Goal: Transaction & Acquisition: Purchase product/service

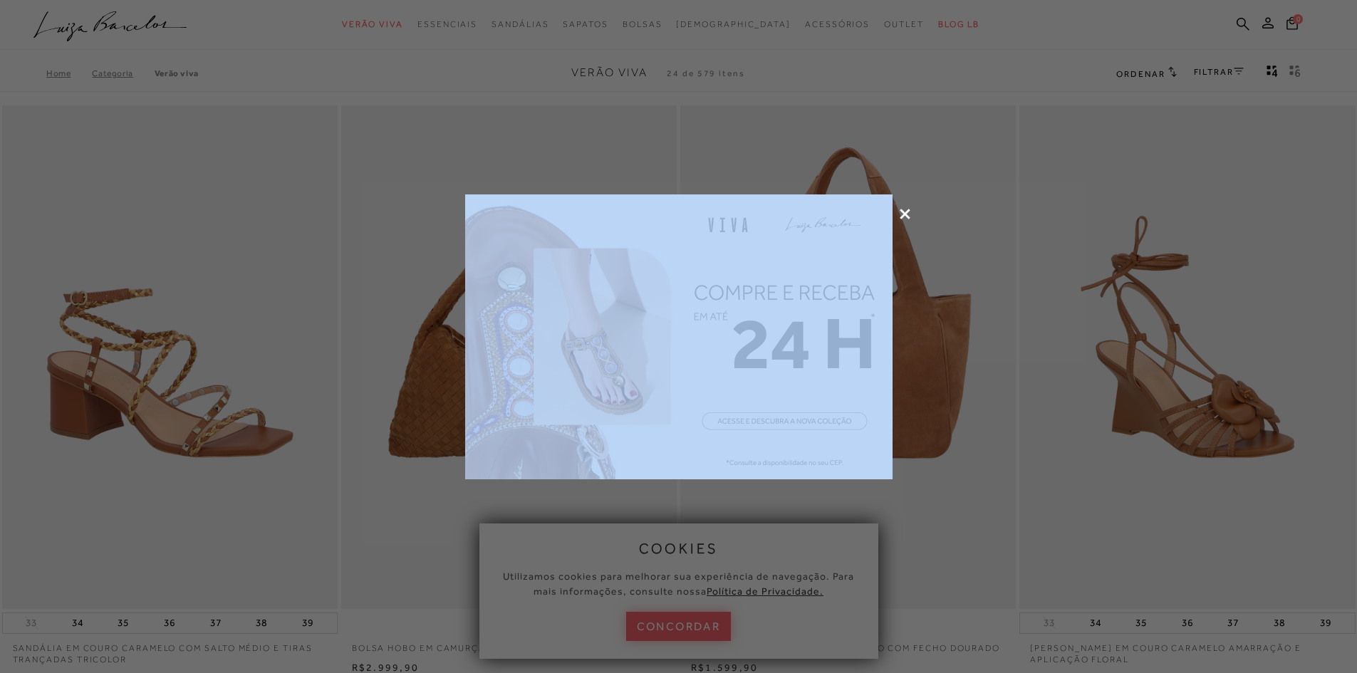
click at [903, 212] on icon at bounding box center [905, 214] width 11 height 11
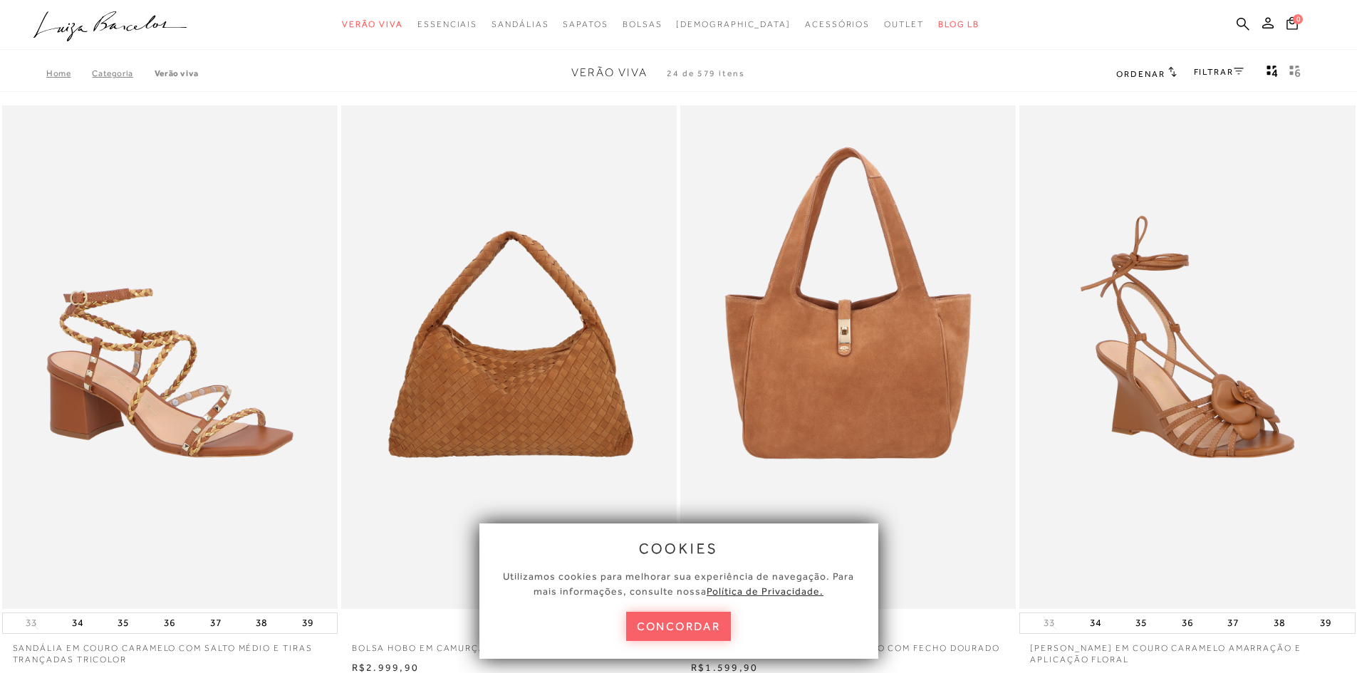
click at [102, 74] on link "Categoria" at bounding box center [123, 73] width 62 height 10
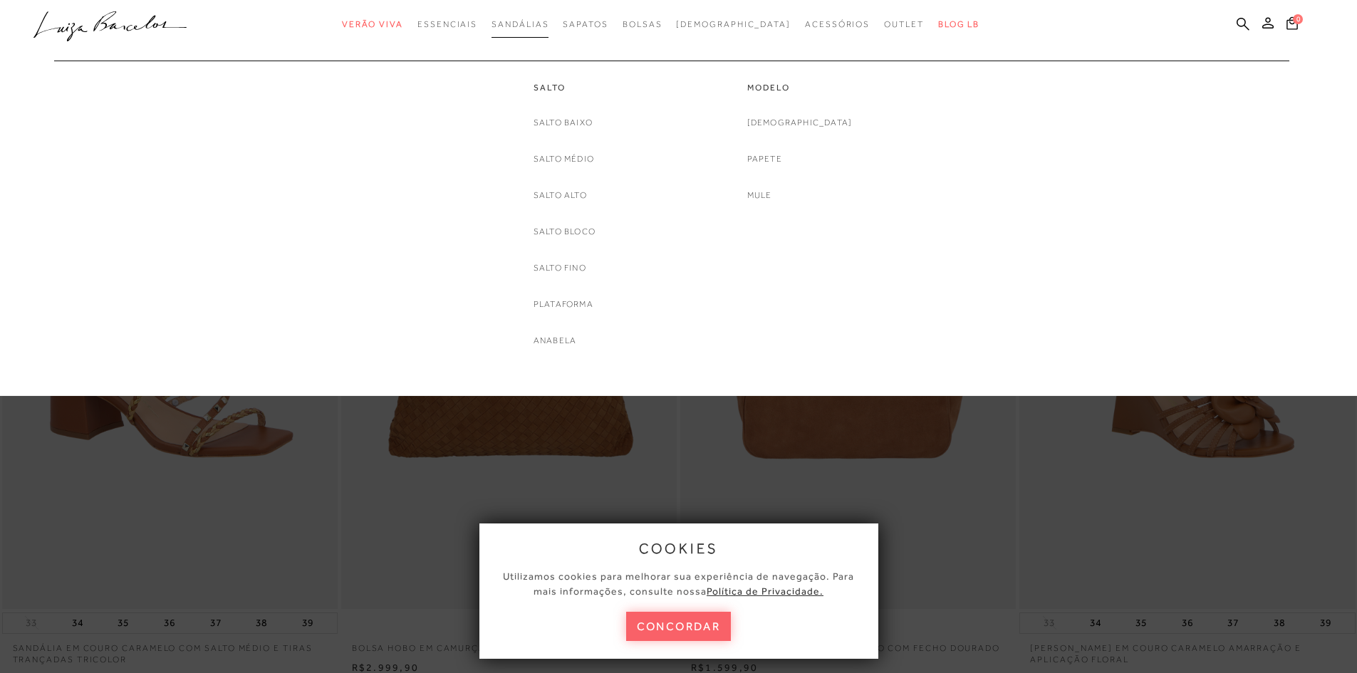
drag, startPoint x: 526, startPoint y: 38, endPoint x: 542, endPoint y: 31, distance: 17.9
click at [542, 31] on link "Sandálias" at bounding box center [519, 24] width 57 height 26
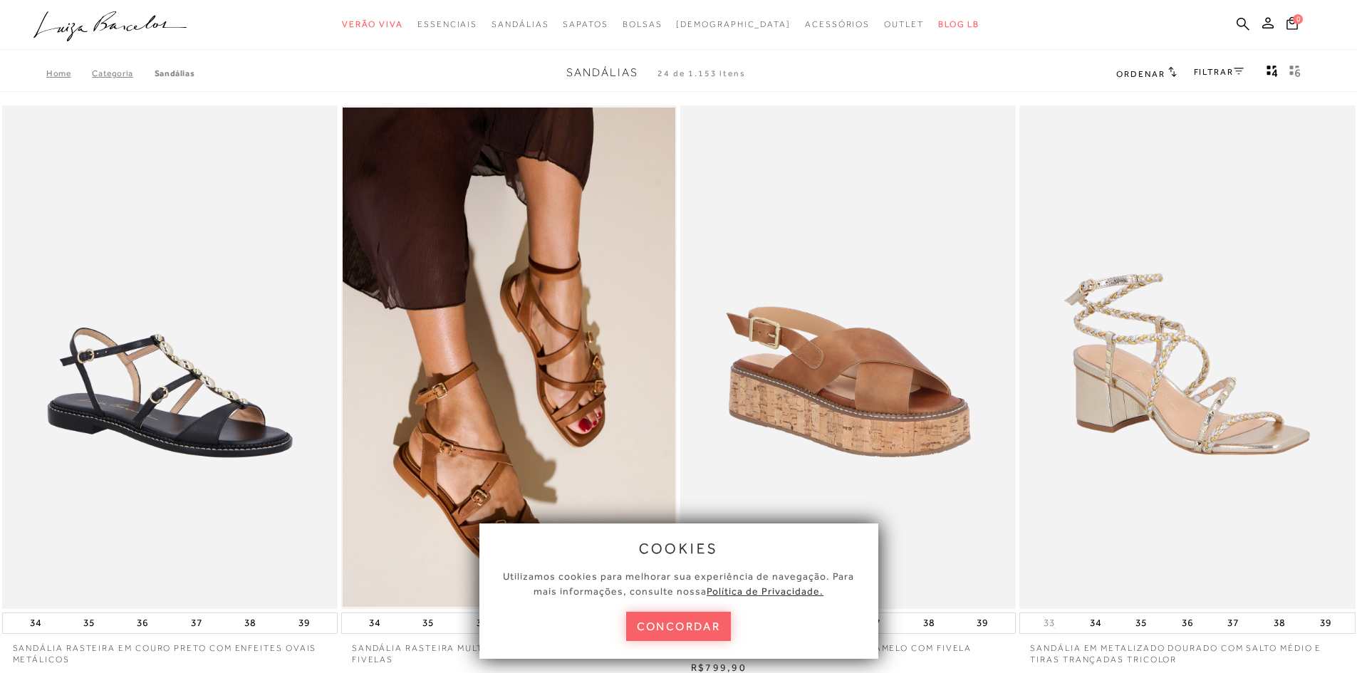
click at [1218, 66] on div "FILTRAR" at bounding box center [1219, 73] width 50 height 19
click at [1219, 71] on link "FILTRAR" at bounding box center [1219, 72] width 50 height 10
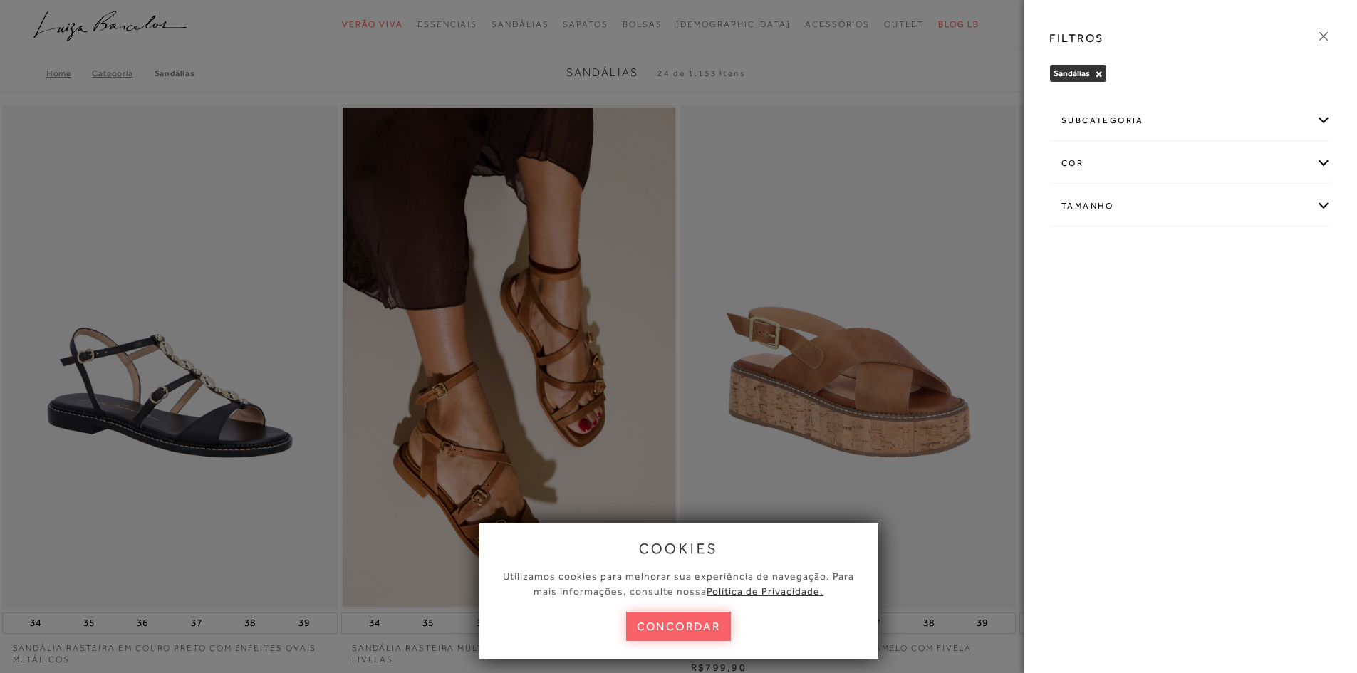
click at [1163, 199] on div "Tamanho" at bounding box center [1190, 206] width 281 height 38
click at [1293, 290] on span "35" at bounding box center [1285, 289] width 21 height 11
click at [1286, 290] on input "35" at bounding box center [1278, 292] width 14 height 14
checkbox input "true"
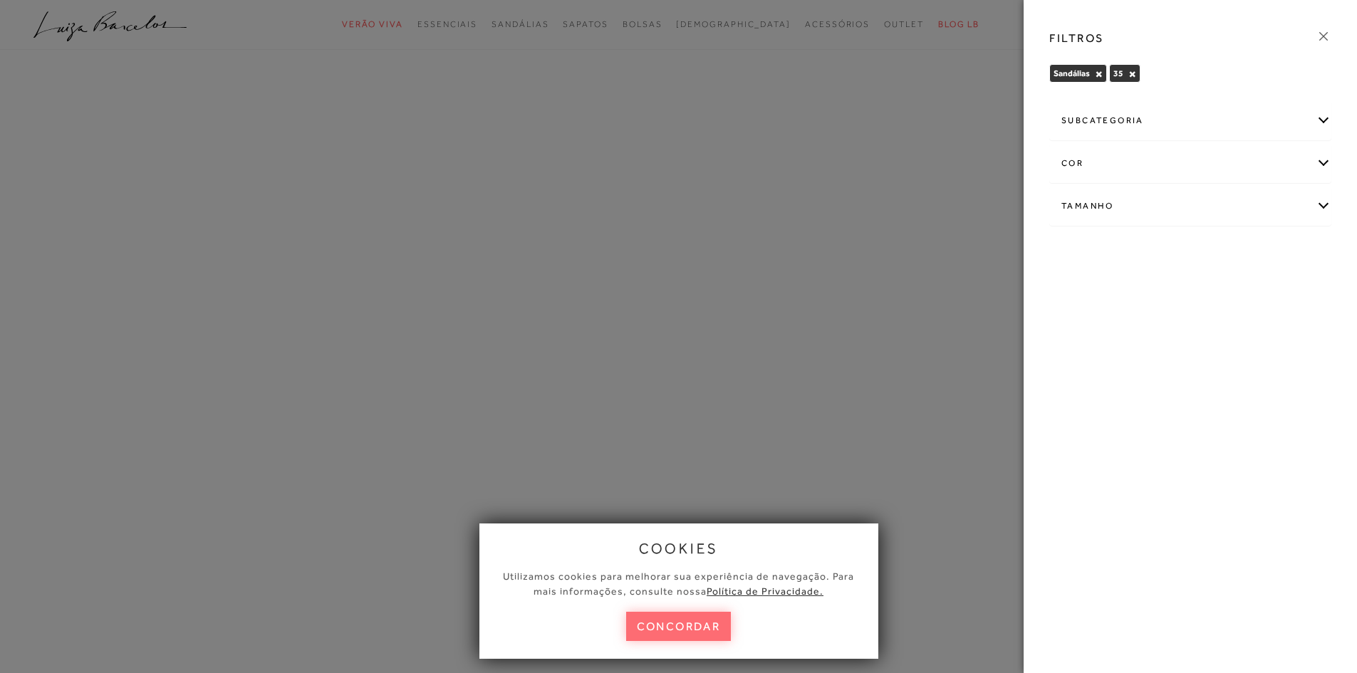
click at [676, 639] on button "concordar" at bounding box center [678, 626] width 105 height 29
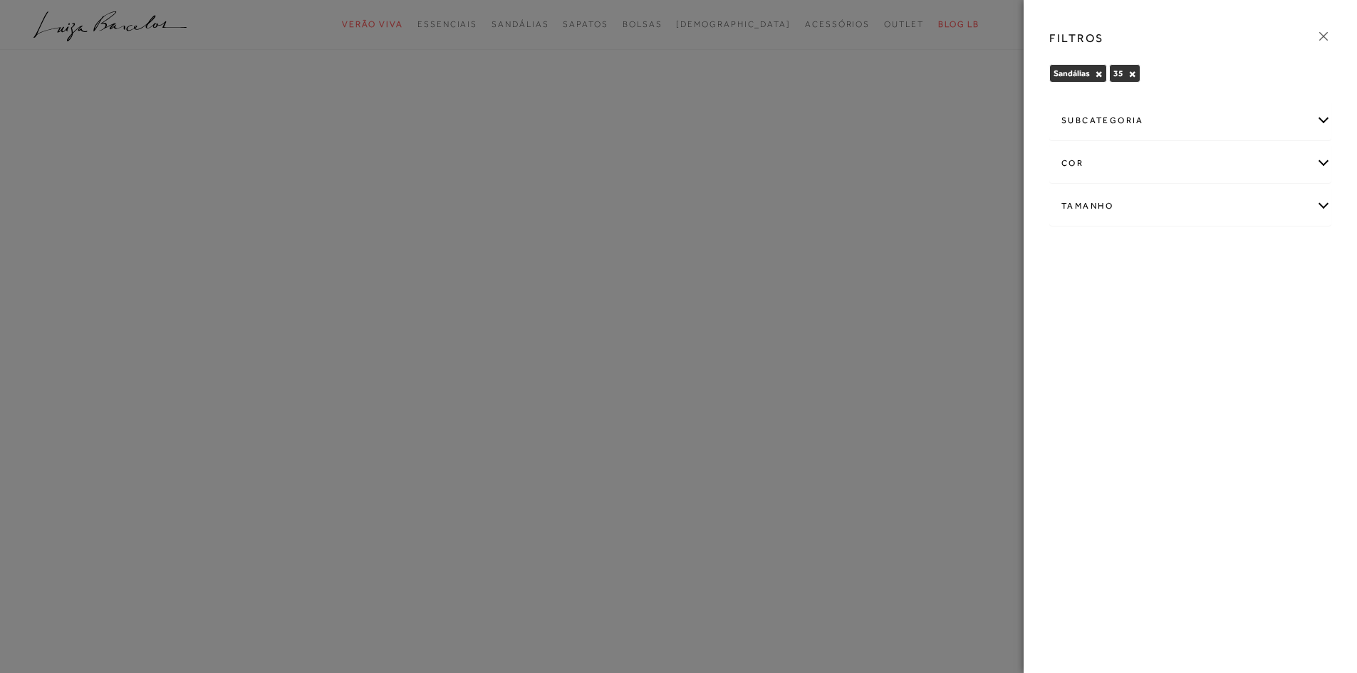
click at [695, 610] on div at bounding box center [678, 336] width 1357 height 673
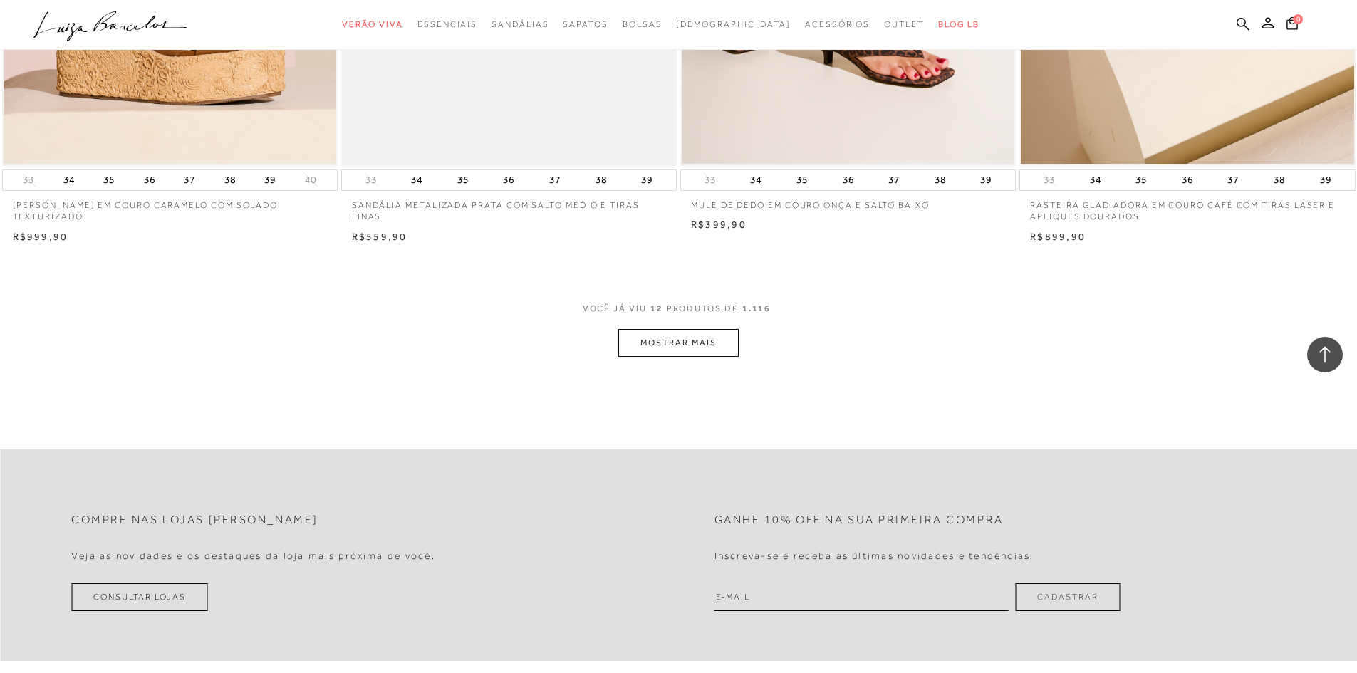
scroll to position [1781, 0]
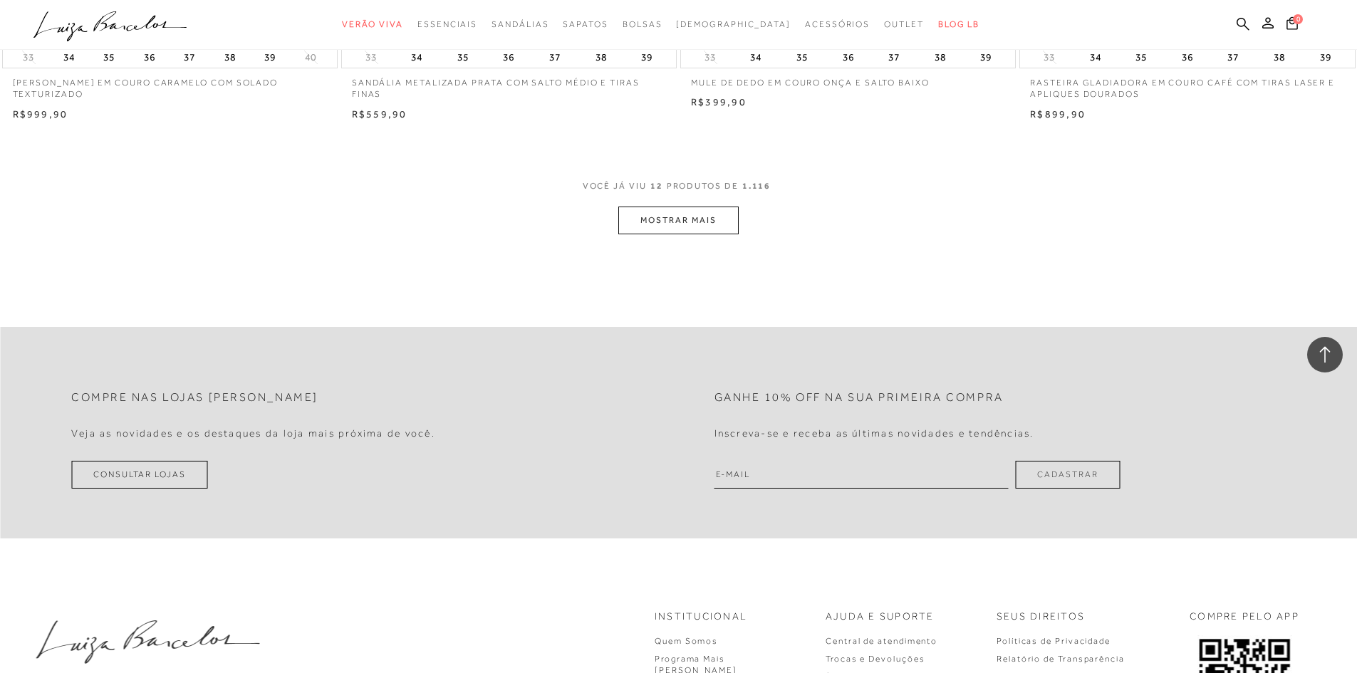
click at [751, 228] on div "VOCê JÁ VIU 12 PRODUTOS DE 1.116 MOSTRAR MAIS" at bounding box center [678, 207] width 1357 height 54
click at [732, 224] on button "MOSTRAR MAIS" at bounding box center [678, 221] width 120 height 28
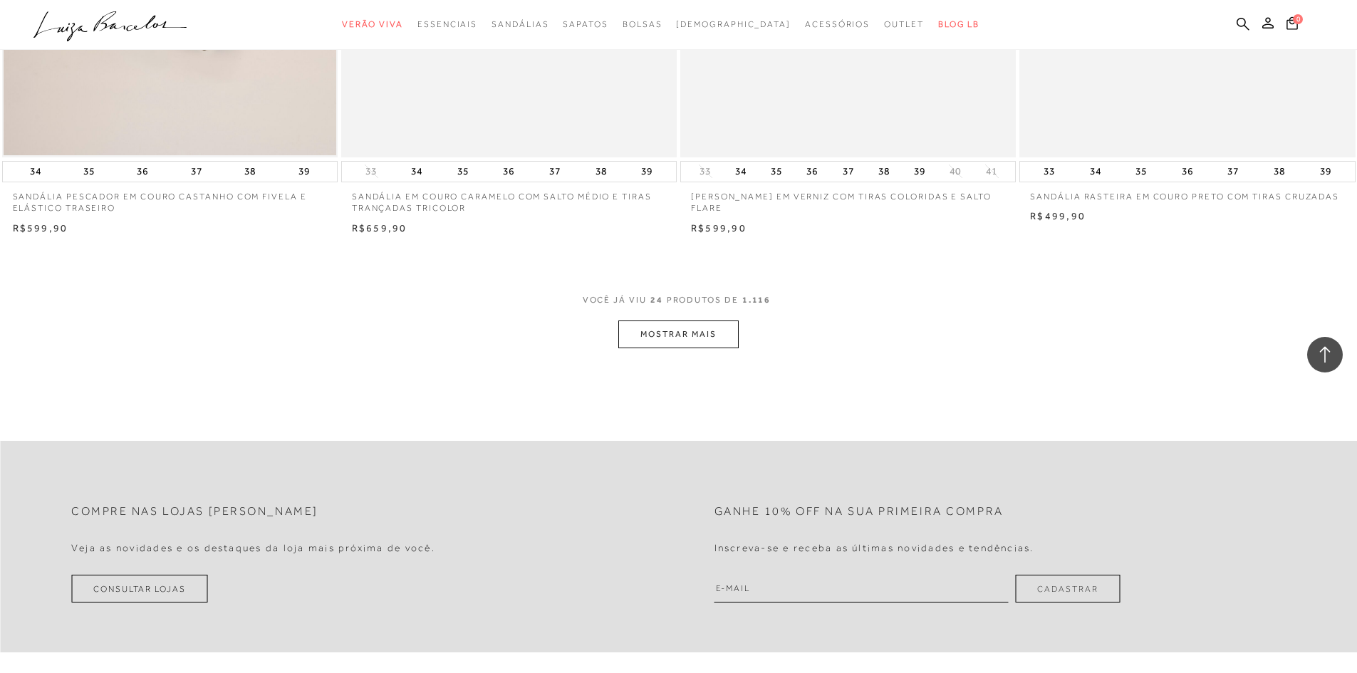
scroll to position [3490, 0]
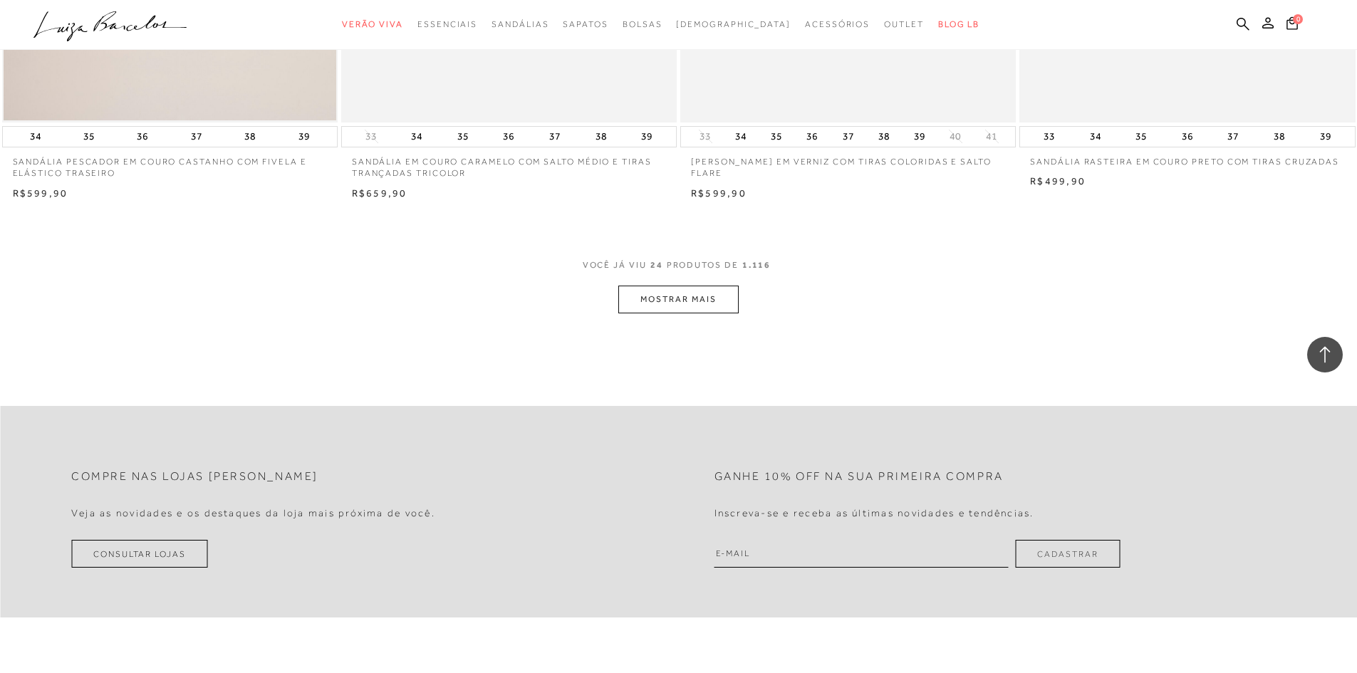
click at [712, 301] on button "MOSTRAR MAIS" at bounding box center [678, 300] width 120 height 28
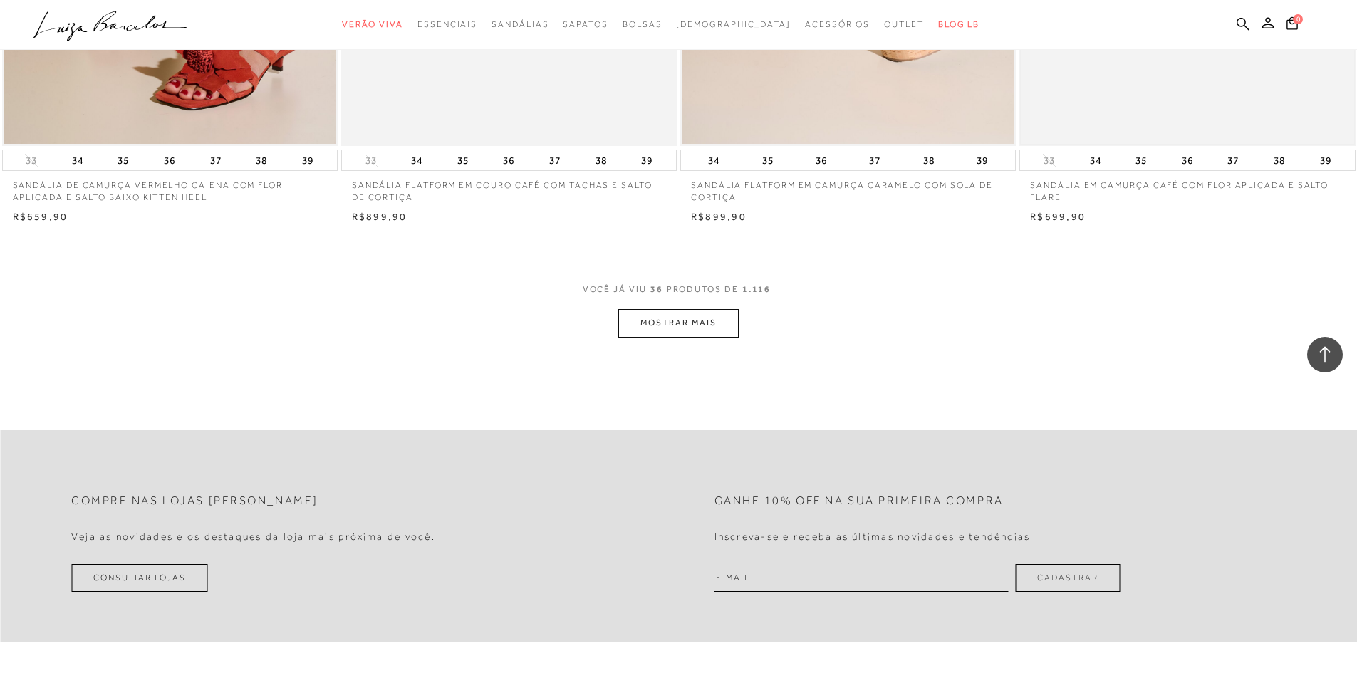
scroll to position [5271, 0]
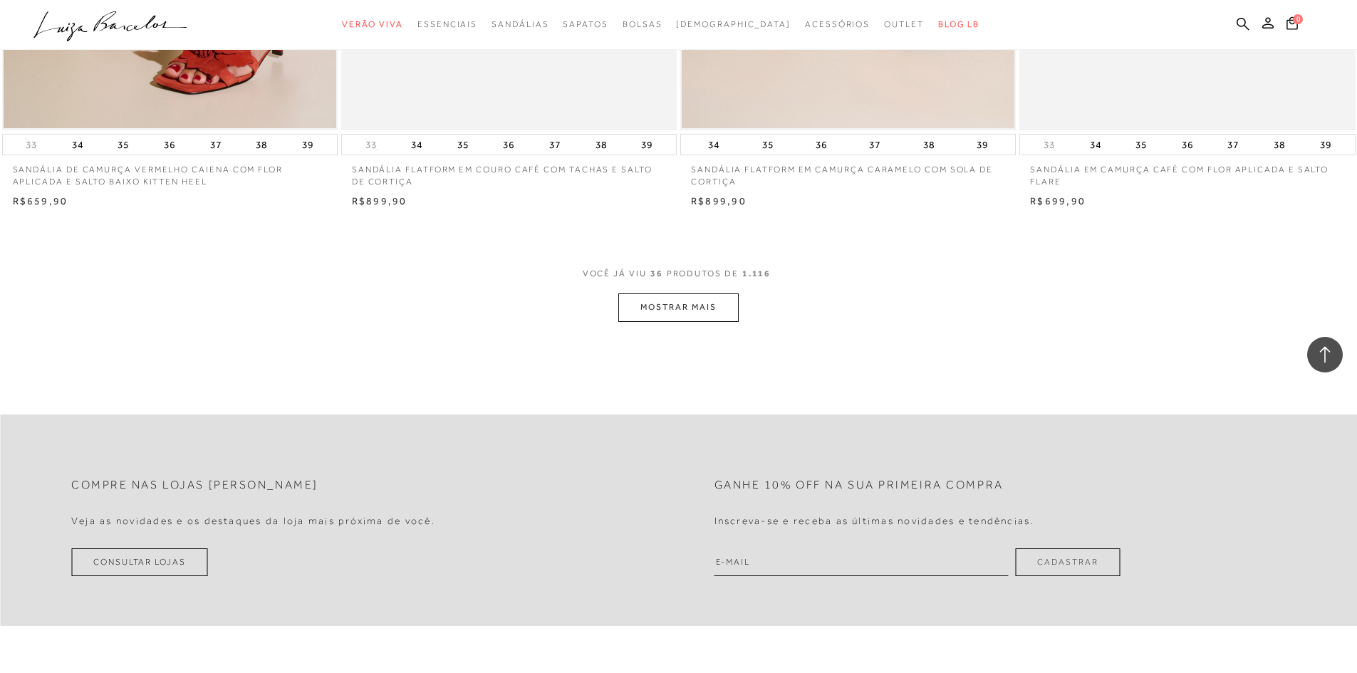
click at [722, 308] on button "MOSTRAR MAIS" at bounding box center [678, 307] width 120 height 28
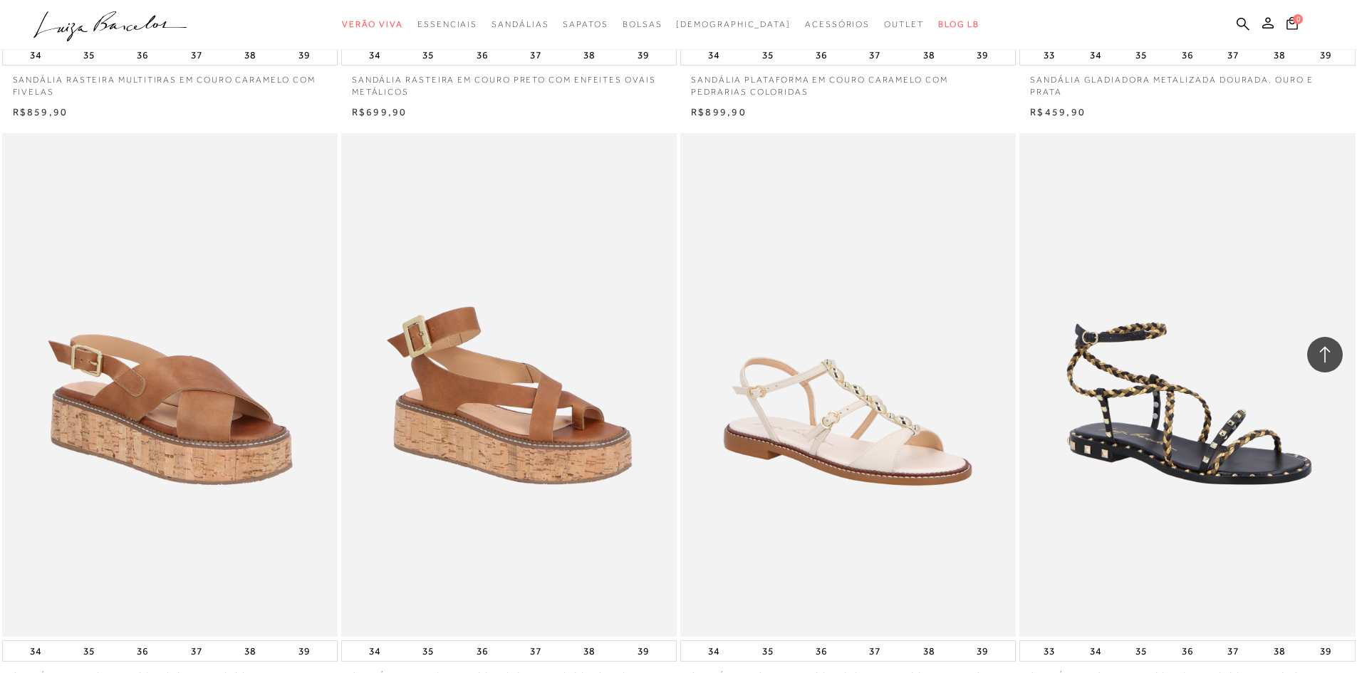
scroll to position [7052, 0]
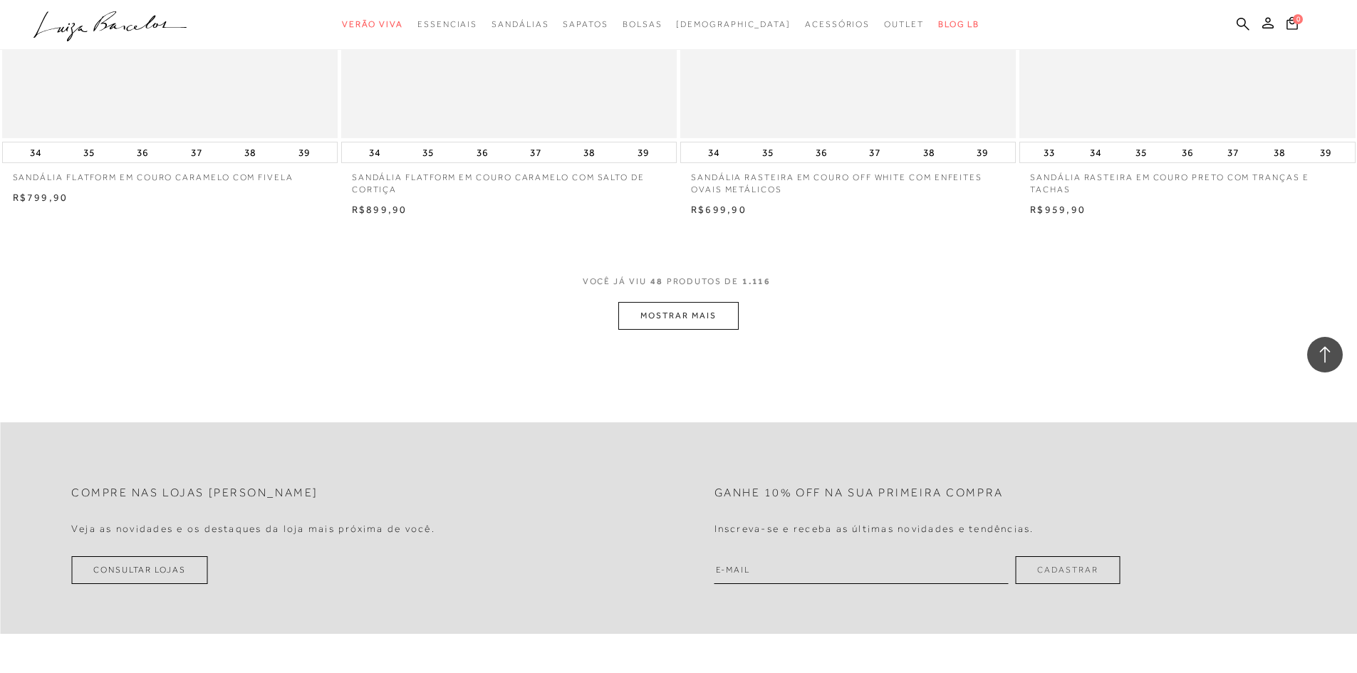
click at [706, 319] on button "MOSTRAR MAIS" at bounding box center [678, 316] width 120 height 28
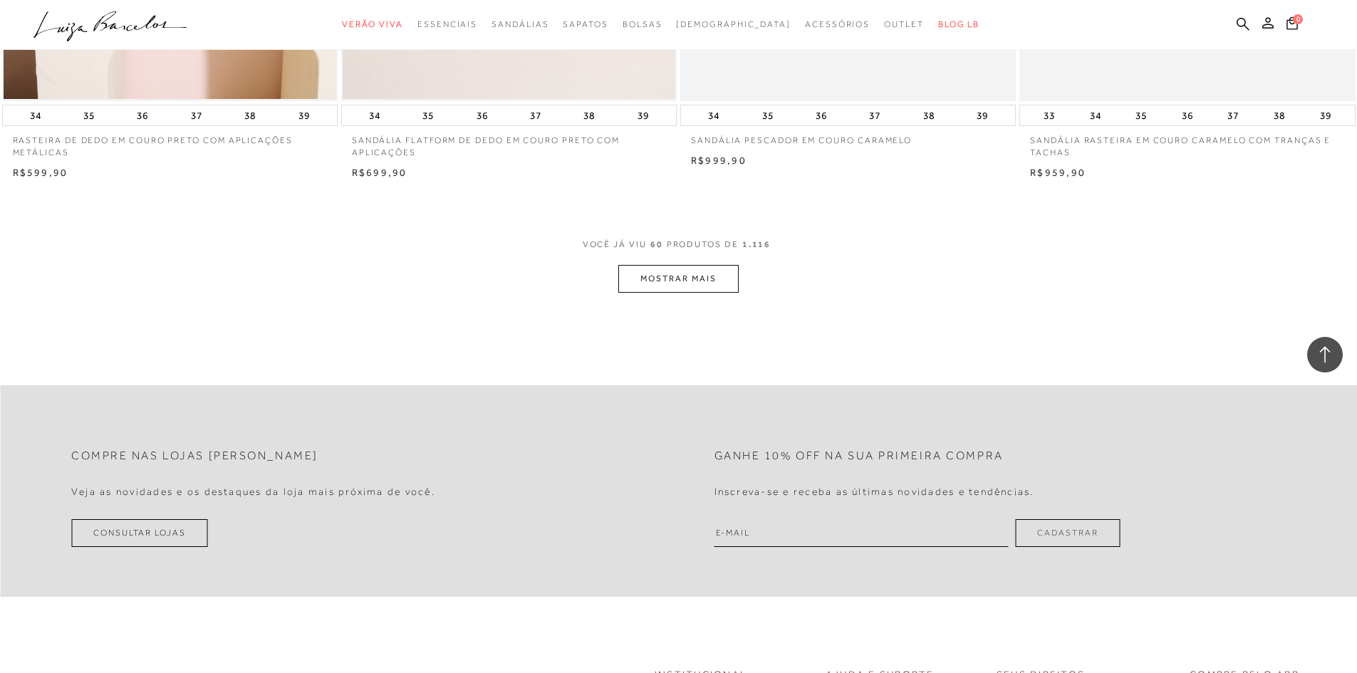
scroll to position [8904, 0]
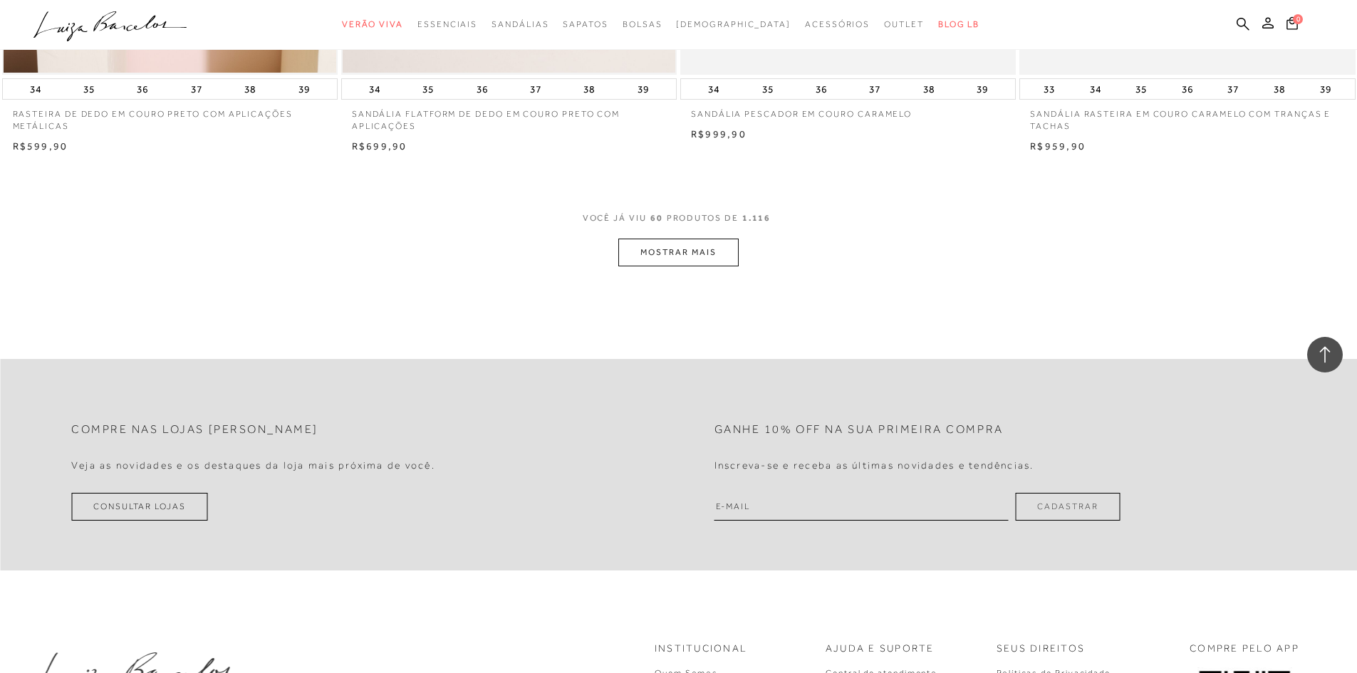
click at [638, 260] on button "MOSTRAR MAIS" at bounding box center [678, 253] width 120 height 28
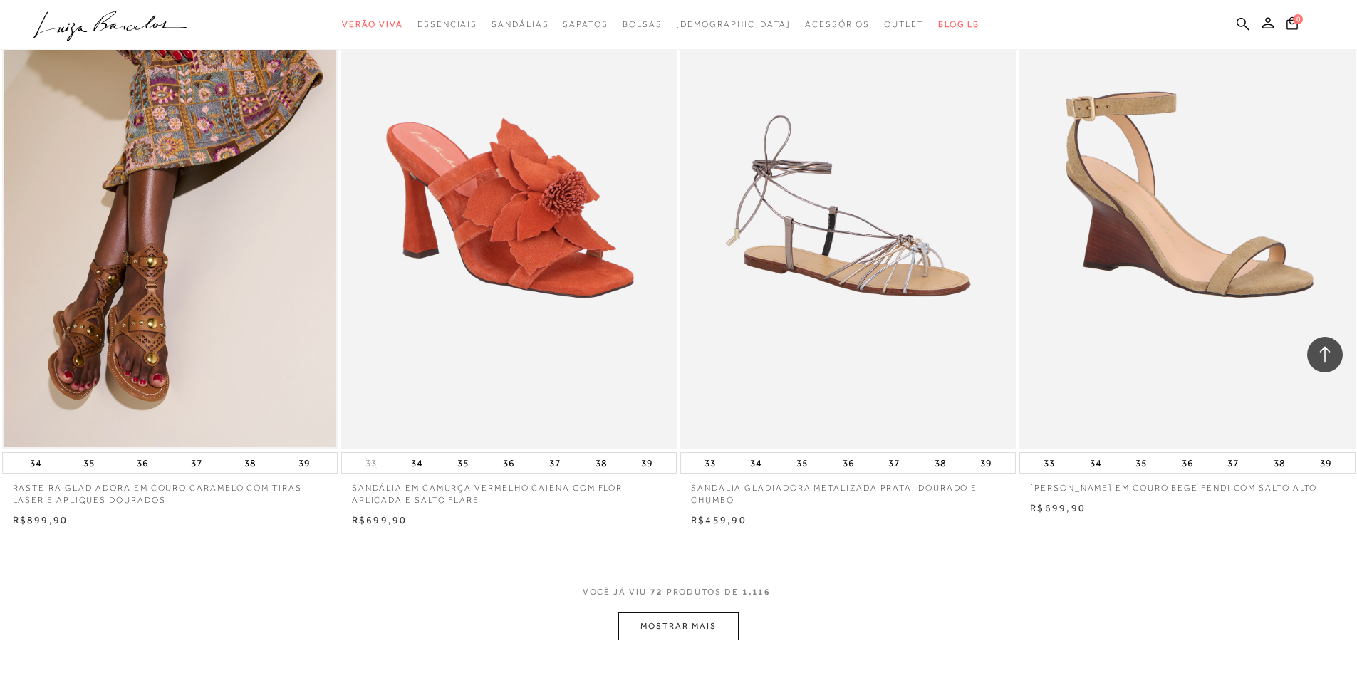
scroll to position [10329, 0]
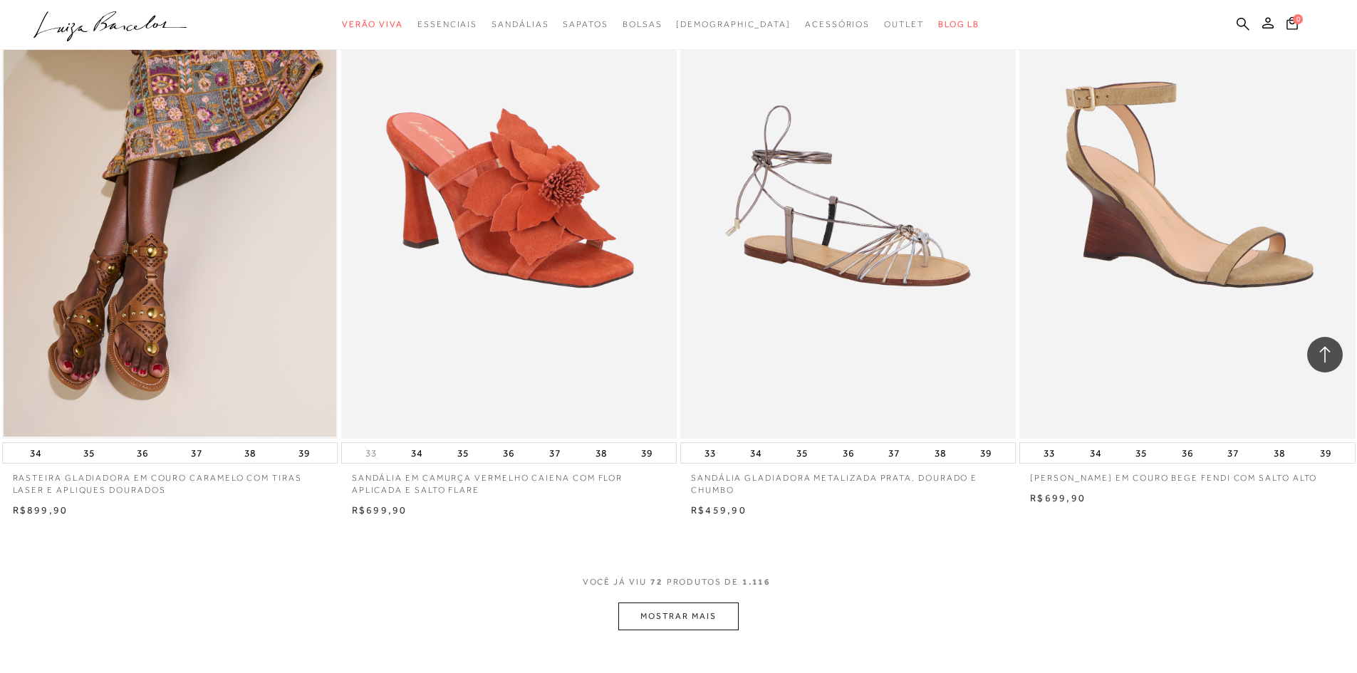
click at [717, 613] on button "MOSTRAR MAIS" at bounding box center [678, 617] width 120 height 28
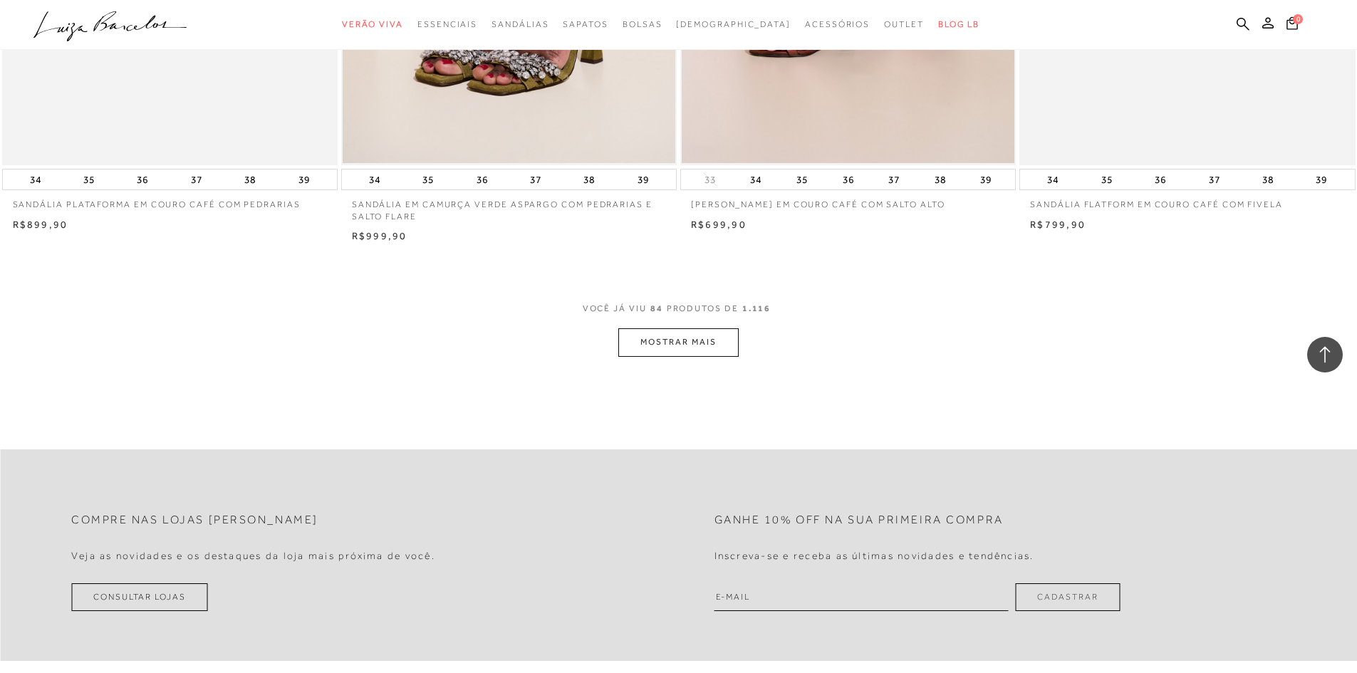
scroll to position [12394, 0]
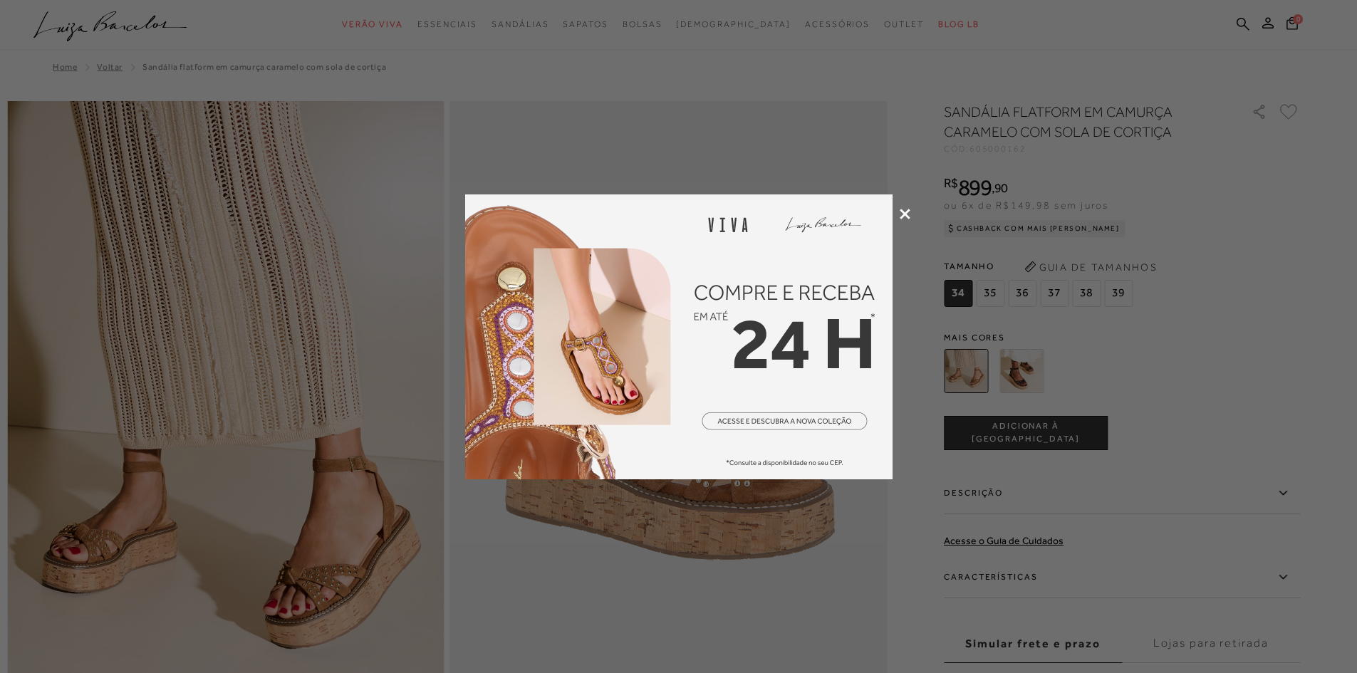
click at [903, 211] on icon at bounding box center [905, 214] width 11 height 11
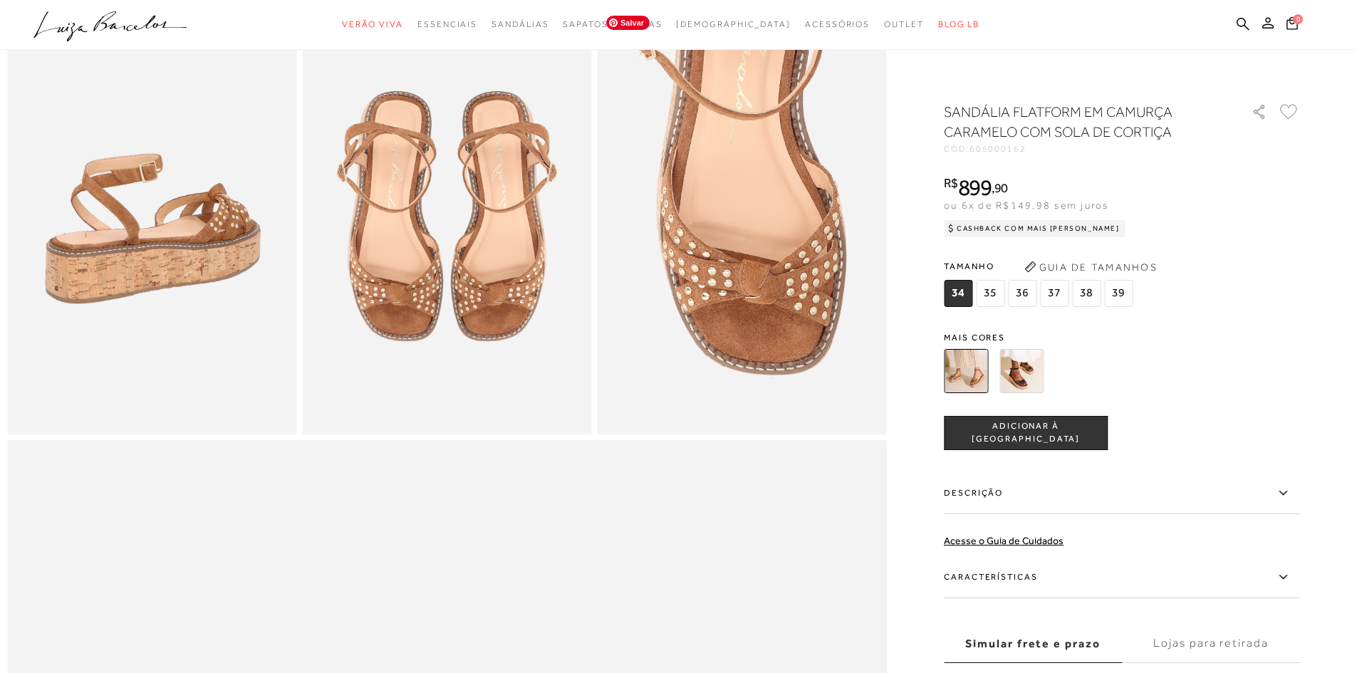
scroll to position [784, 0]
